Goal: Browse casually

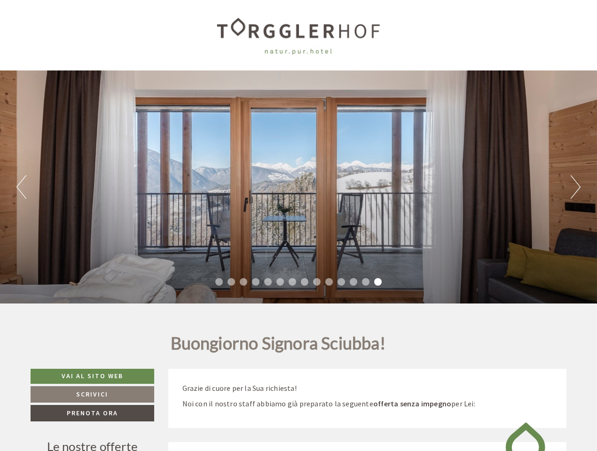
click at [299, 226] on div "Previous Next 1 2 3 4 5 6 7 8 9 10 11 12 13 14" at bounding box center [298, 187] width 597 height 233
click at [21, 187] on button "Previous" at bounding box center [21, 187] width 10 height 24
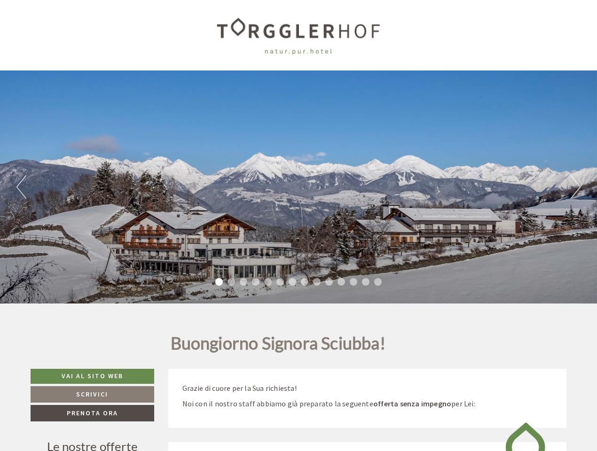
click at [299, 187] on div "Previous Next 1 2 3 4 5 6 7 8 9 10 11 12 13 14" at bounding box center [298, 187] width 597 height 233
click at [575, 187] on button "Next" at bounding box center [576, 187] width 10 height 24
click at [219, 282] on li "1" at bounding box center [219, 282] width 8 height 8
click at [231, 282] on li "2" at bounding box center [232, 282] width 8 height 8
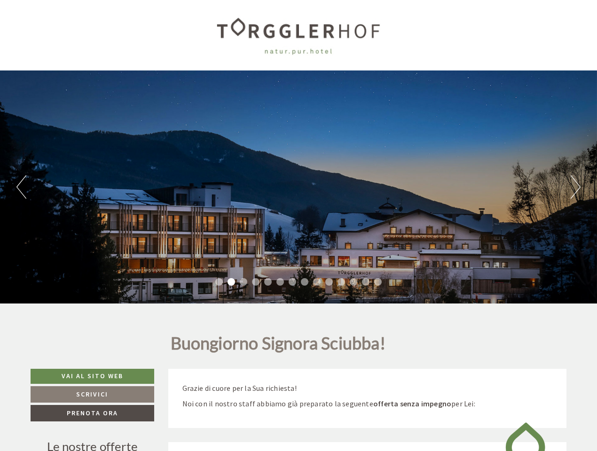
click at [244, 282] on li "3" at bounding box center [244, 282] width 8 height 8
click at [256, 282] on li "4" at bounding box center [256, 282] width 8 height 8
click at [268, 282] on li "5" at bounding box center [268, 282] width 8 height 8
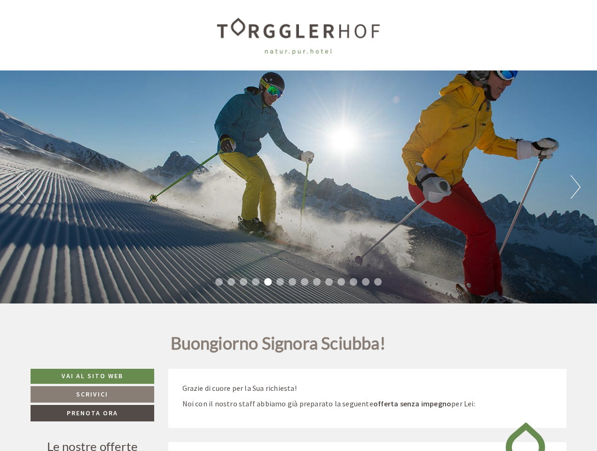
click at [280, 282] on li "6" at bounding box center [280, 282] width 8 height 8
